Goal: Information Seeking & Learning: Find specific page/section

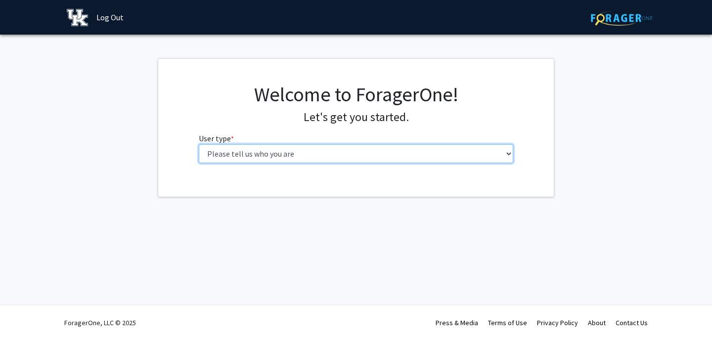
click at [280, 159] on select "Please tell us who you are Undergraduate Student Master's Student Doctoral Cand…" at bounding box center [356, 153] width 315 height 19
select select "1: undergrad"
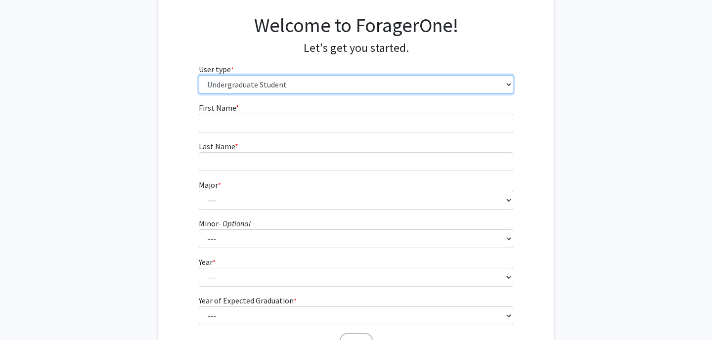
scroll to position [57, 0]
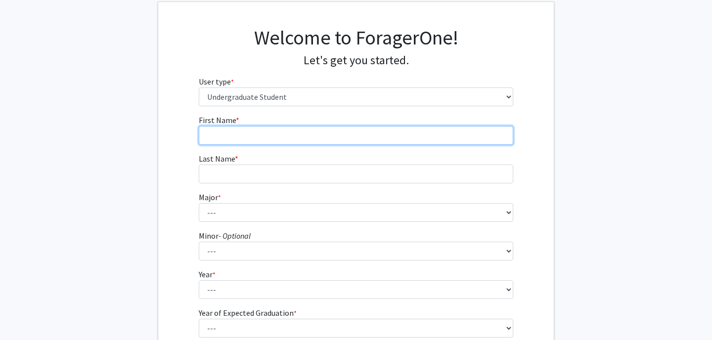
click at [217, 135] on input "First Name * required" at bounding box center [356, 135] width 315 height 19
type input "Camryn"
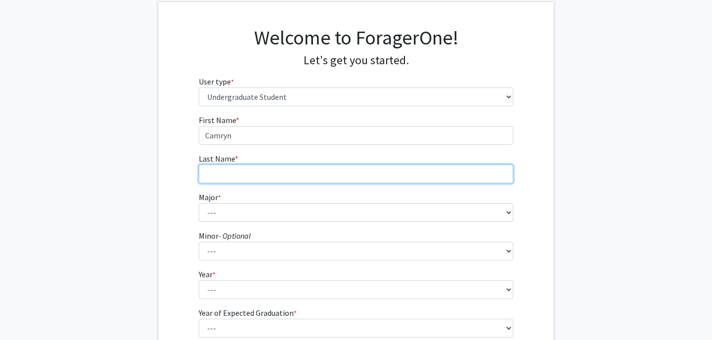
click at [226, 178] on input "Last Name * required" at bounding box center [356, 174] width 315 height 19
type input "[PERSON_NAME]"
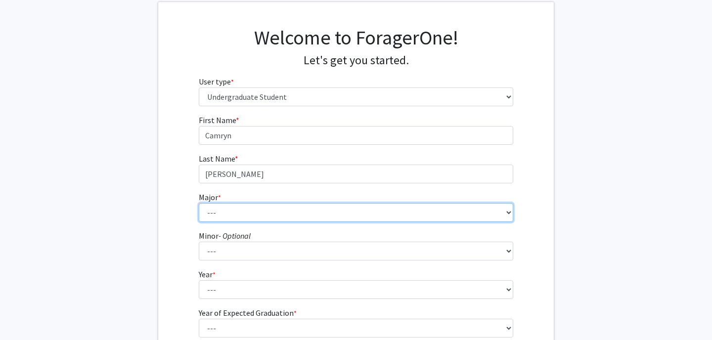
click at [224, 208] on select "--- Accounting Aerospace Engineering African American & Africana Studies Agricu…" at bounding box center [356, 212] width 315 height 19
select select "64: 900"
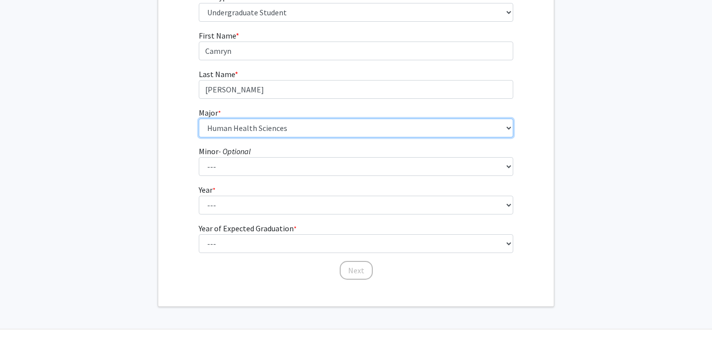
scroll to position [145, 0]
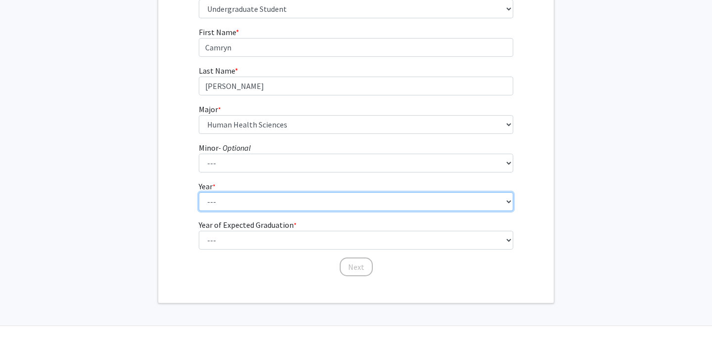
click at [211, 205] on select "--- First-year Sophomore Junior Senior Postbaccalaureate Certificate" at bounding box center [356, 201] width 315 height 19
select select "3: junior"
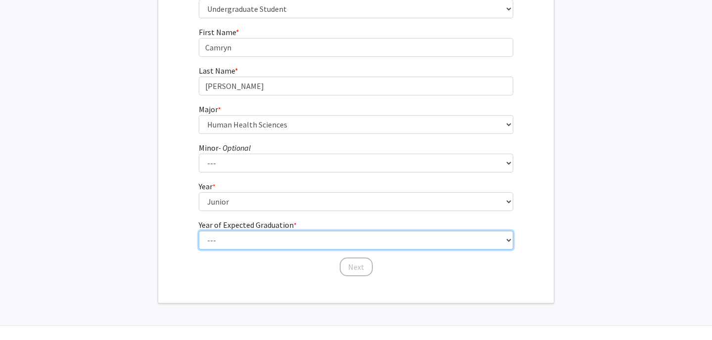
click at [220, 235] on select "--- 2025 2026 2027 2028 2029 2030 2031 2032 2033 2034" at bounding box center [356, 240] width 315 height 19
select select "3: 2027"
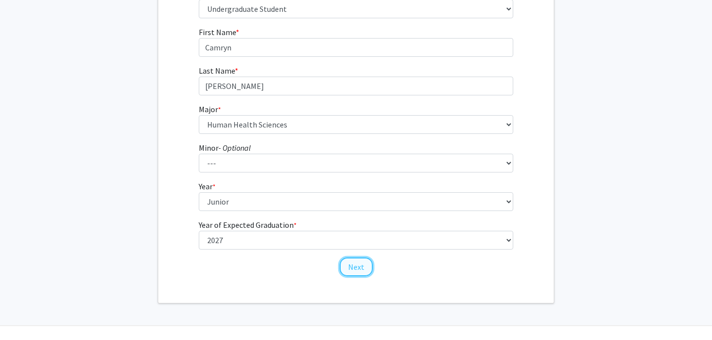
click at [363, 265] on button "Next" at bounding box center [356, 267] width 33 height 19
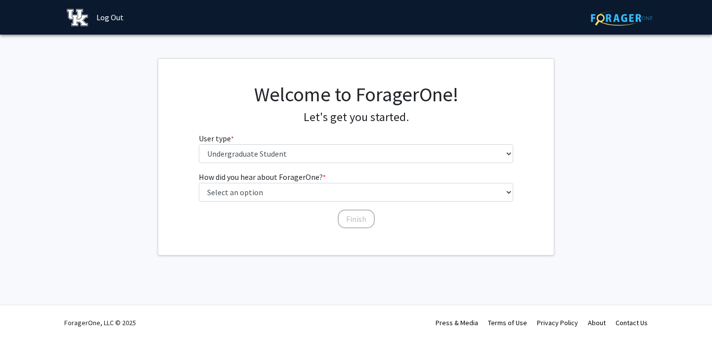
scroll to position [0, 0]
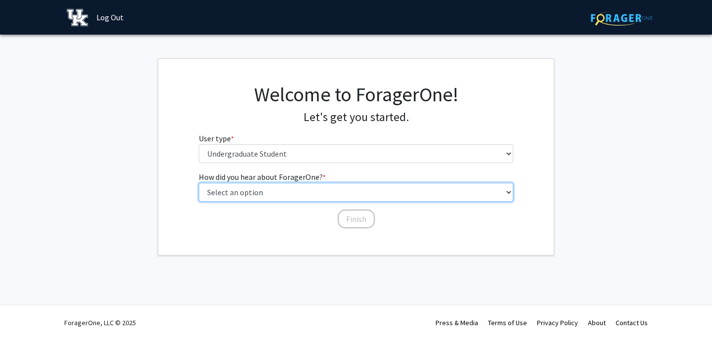
click at [231, 197] on select "Select an option Peer/student recommendation Faculty/staff recommendation Unive…" at bounding box center [356, 192] width 315 height 19
select select "1: peer_recommendation"
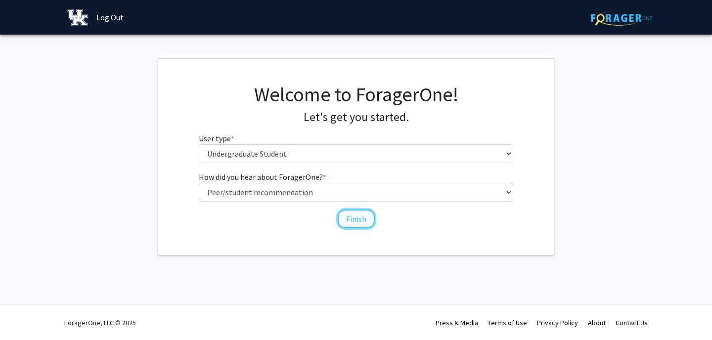
click at [355, 221] on button "Finish" at bounding box center [356, 219] width 37 height 19
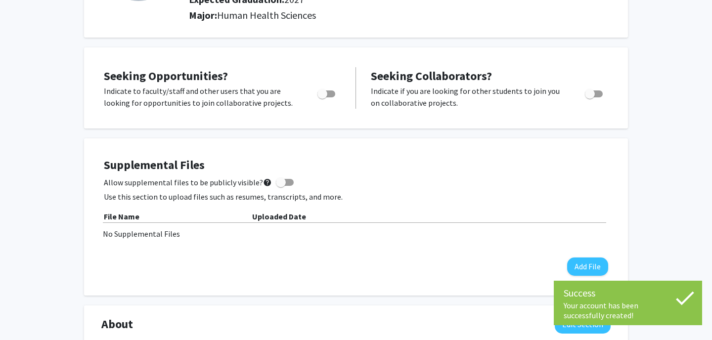
scroll to position [141, 0]
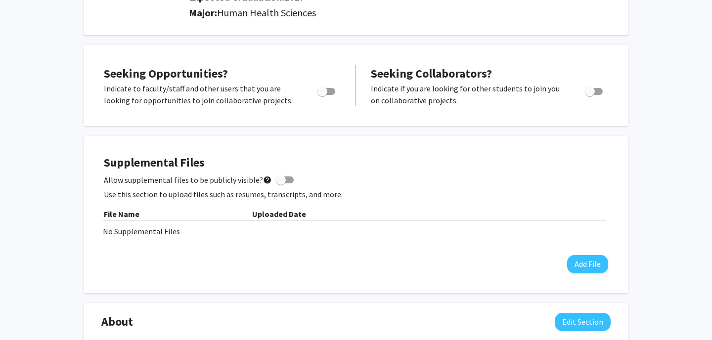
click at [327, 88] on span "Toggle" at bounding box center [322, 92] width 10 height 10
click at [322, 95] on input "Are you actively seeking opportunities?" at bounding box center [322, 95] width 0 height 0
checkbox input "true"
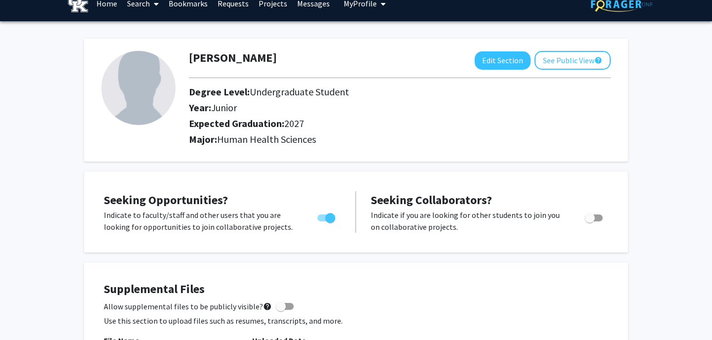
scroll to position [0, 0]
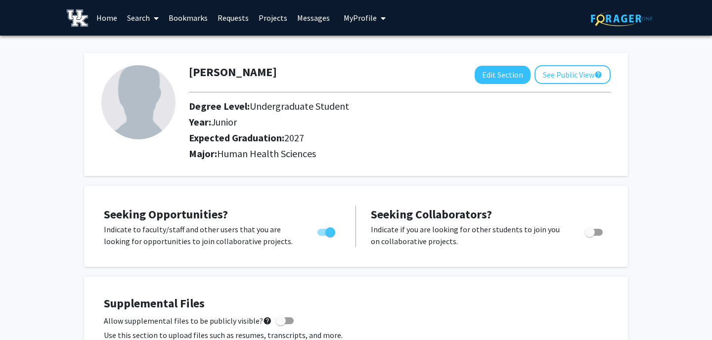
click at [152, 16] on span at bounding box center [154, 18] width 9 height 35
click at [114, 13] on link "Home" at bounding box center [106, 17] width 31 height 35
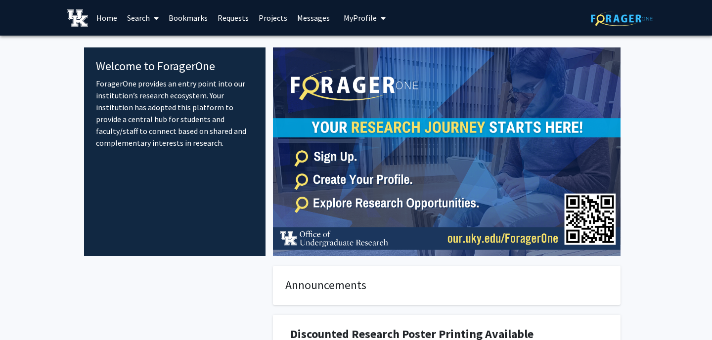
click at [145, 11] on link "Search" at bounding box center [143, 17] width 42 height 35
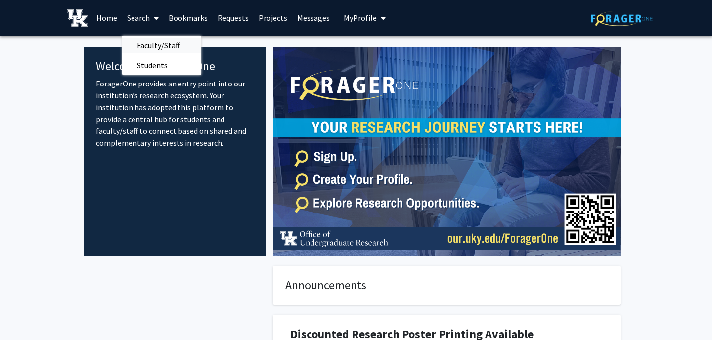
click at [157, 45] on span "Faculty/Staff" at bounding box center [158, 46] width 73 height 20
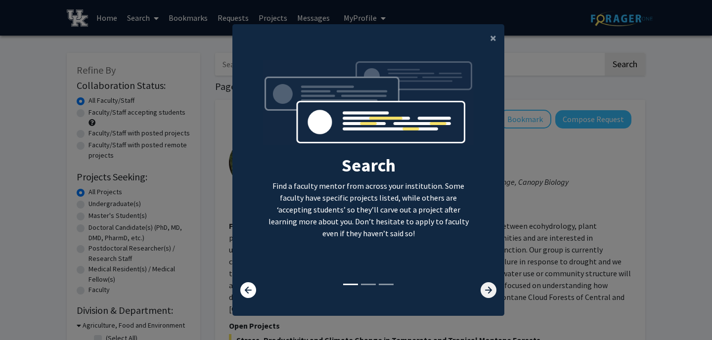
click at [492, 294] on icon at bounding box center [489, 290] width 16 height 16
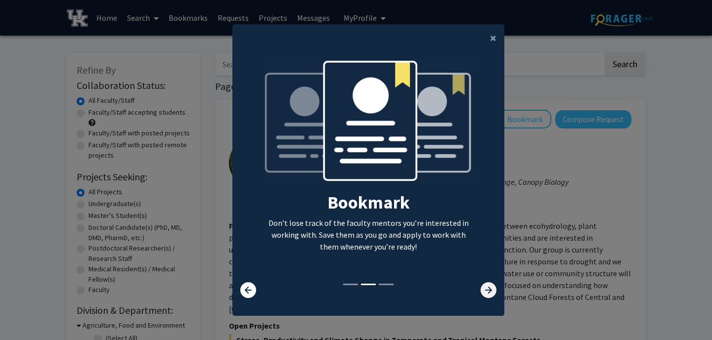
click at [492, 294] on icon at bounding box center [489, 290] width 16 height 16
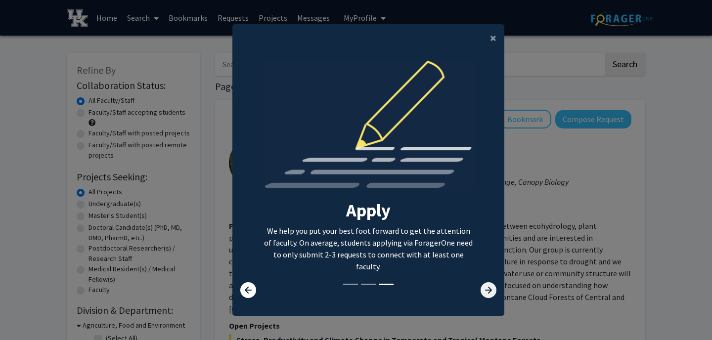
click at [491, 294] on icon at bounding box center [489, 290] width 16 height 16
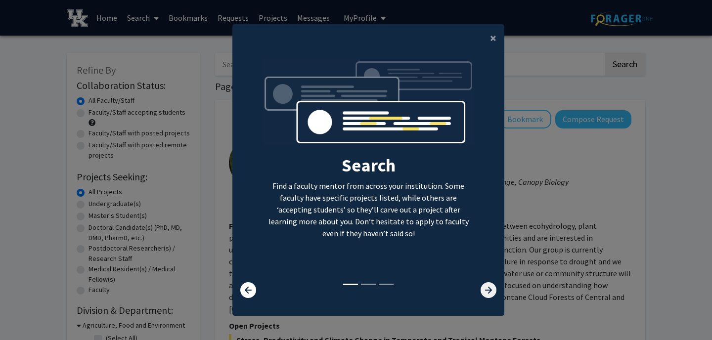
click at [491, 293] on icon at bounding box center [489, 290] width 16 height 16
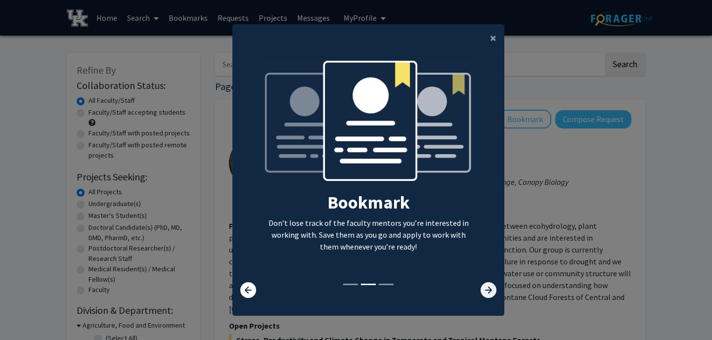
click at [491, 293] on icon at bounding box center [489, 290] width 16 height 16
click at [483, 287] on icon at bounding box center [489, 290] width 16 height 16
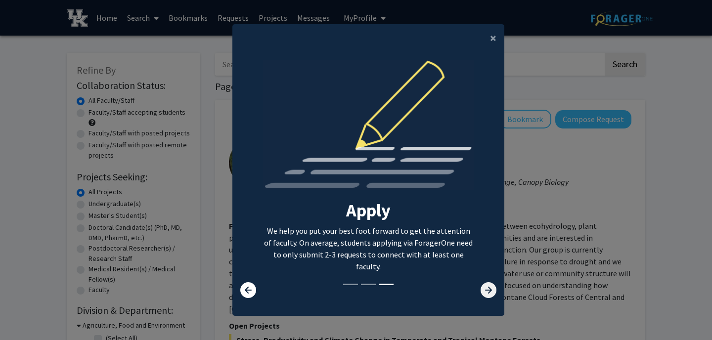
click at [483, 287] on icon at bounding box center [489, 290] width 16 height 16
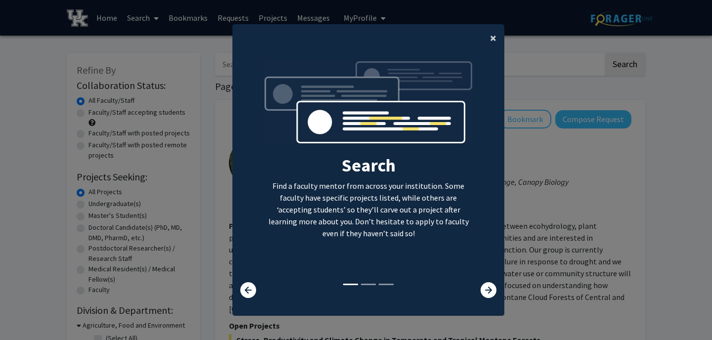
click at [494, 32] on span "×" at bounding box center [493, 37] width 6 height 15
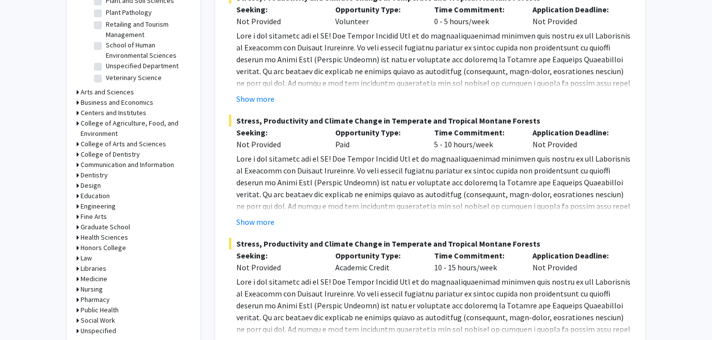
scroll to position [346, 0]
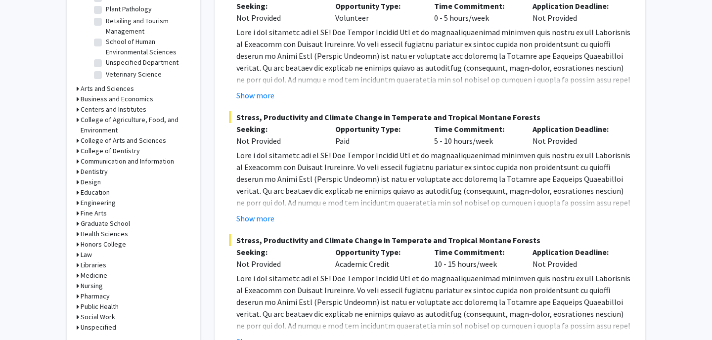
click at [98, 230] on h3 "Health Sciences" at bounding box center [104, 234] width 47 height 10
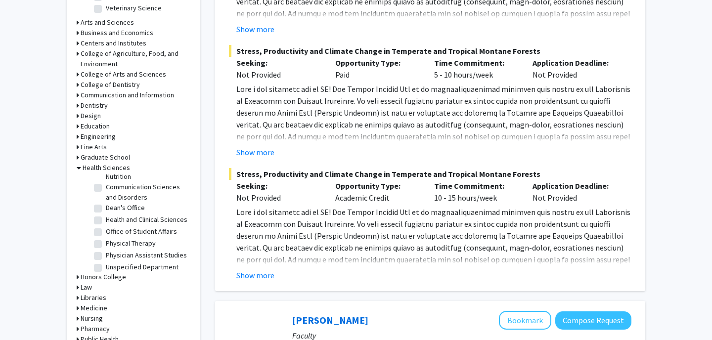
scroll to position [31, 0]
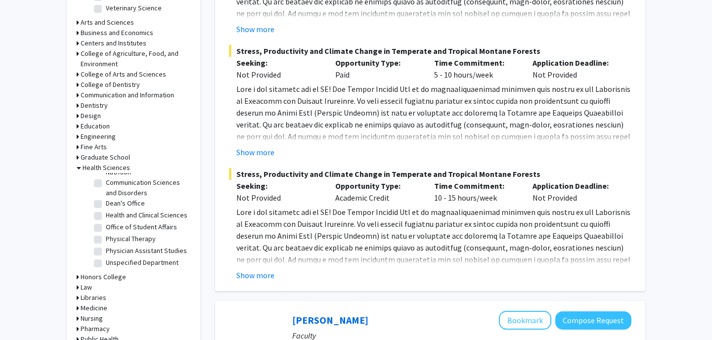
click at [109, 213] on label "Health and Clinical Sciences" at bounding box center [147, 215] width 82 height 10
click at [109, 213] on input "Health and Clinical Sciences" at bounding box center [109, 213] width 6 height 6
checkbox input "true"
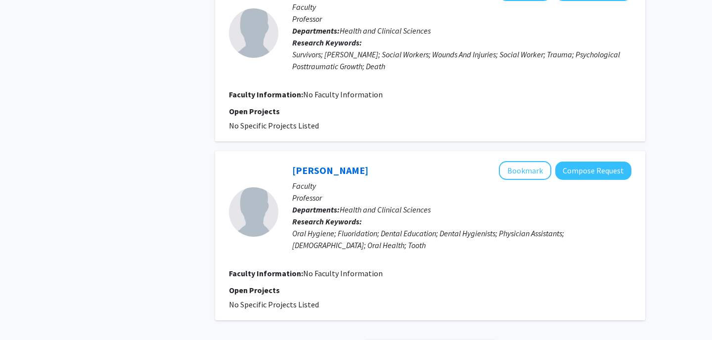
scroll to position [1795, 0]
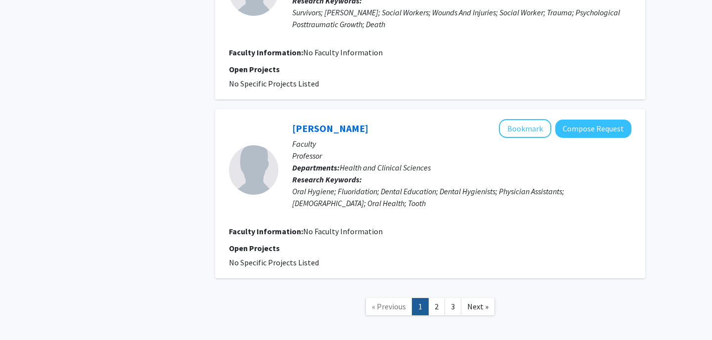
click at [440, 298] on link "2" at bounding box center [436, 306] width 17 height 17
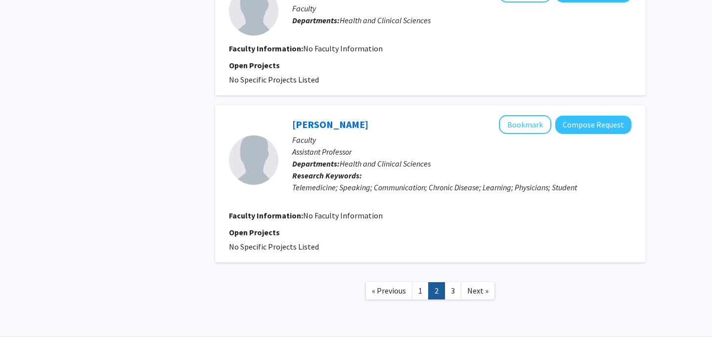
scroll to position [1293, 0]
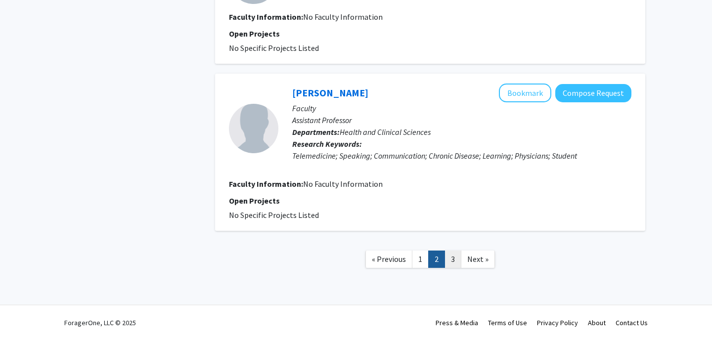
click at [454, 260] on link "3" at bounding box center [453, 259] width 17 height 17
